Goal: Navigation & Orientation: Find specific page/section

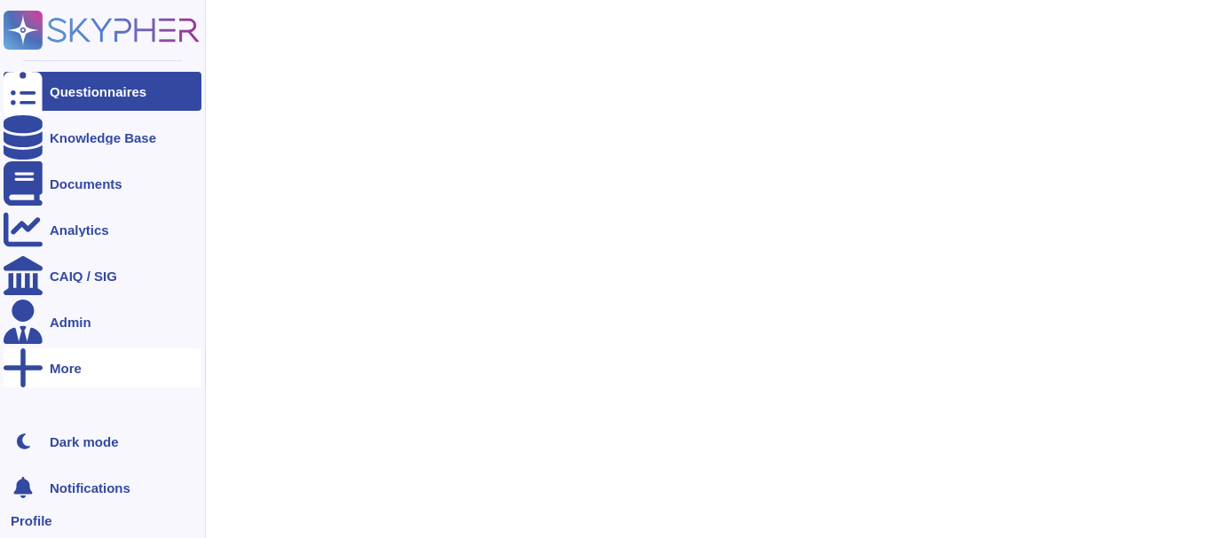
click at [88, 377] on div "More" at bounding box center [103, 368] width 198 height 39
click at [315, 372] on div "Trust Center" at bounding box center [262, 369] width 109 height 27
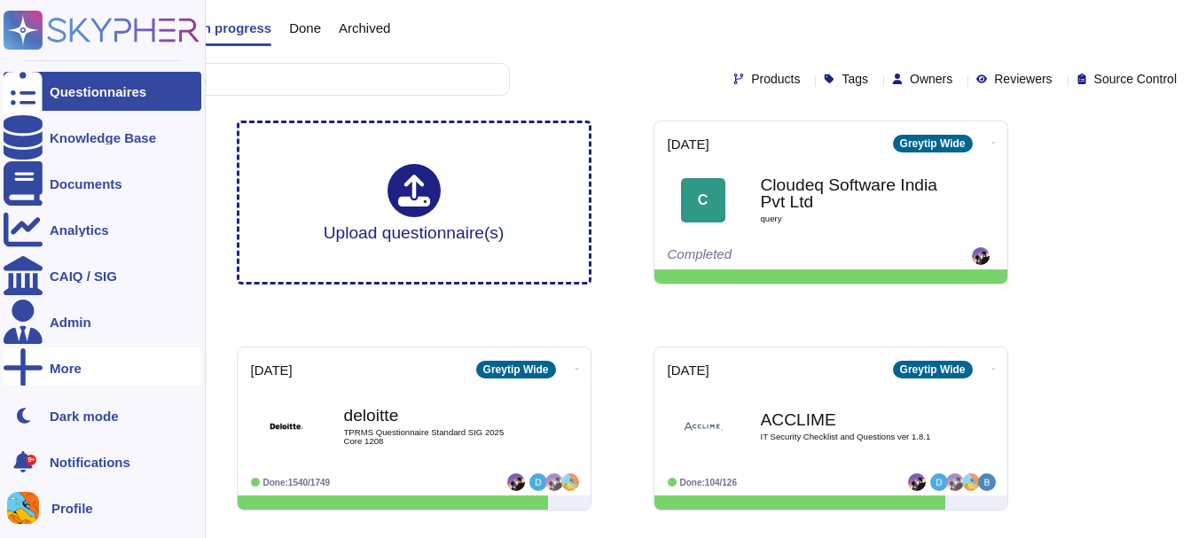
click at [43, 363] on div "More" at bounding box center [103, 368] width 198 height 39
click at [297, 373] on span "Trust Center" at bounding box center [267, 369] width 74 height 13
